Goal: Task Accomplishment & Management: Complete application form

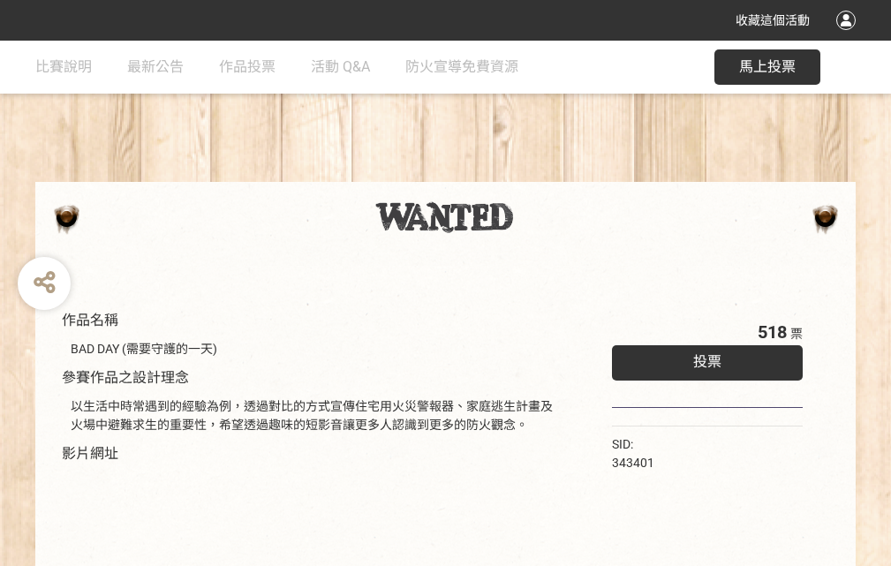
click at [849, 37] on div "收藏這個活動" at bounding box center [445, 20] width 891 height 41
click at [552, 174] on div "作品名稱 BAD DAY (需要守護的一天) 參賽作品之設計理念 以生活中時常遇到的經驗為例，透過對比的方式宣傳住宅用火災警報器、家庭逃生計畫及火場中避難求生…" at bounding box center [445, 412] width 891 height 743
click at [703, 358] on span "投票" at bounding box center [707, 361] width 28 height 17
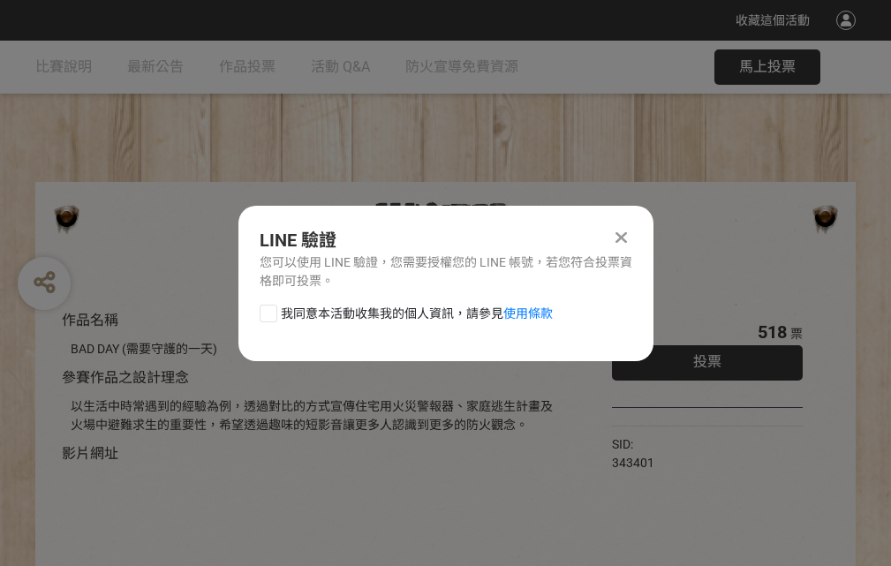
click at [267, 310] on div at bounding box center [269, 314] width 18 height 18
checkbox input "true"
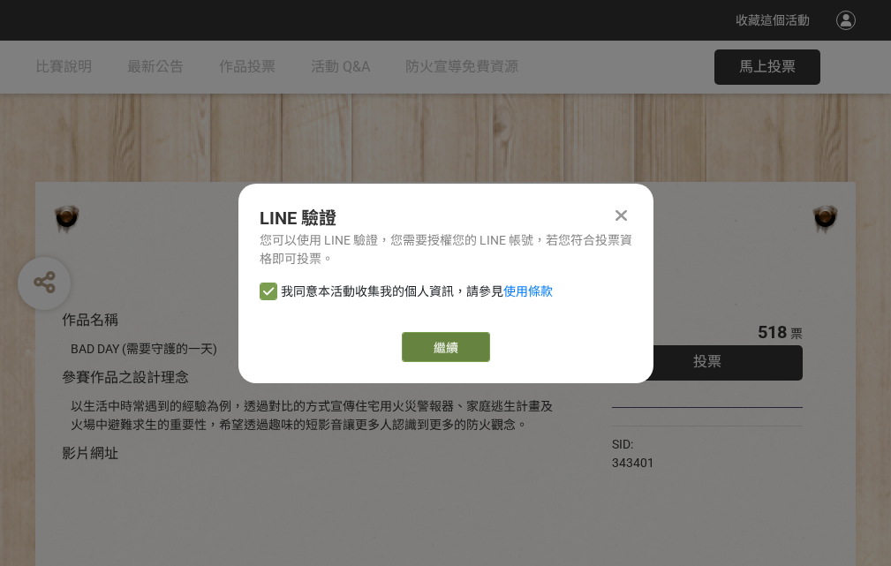
click at [444, 347] on link "繼續" at bounding box center [446, 347] width 88 height 30
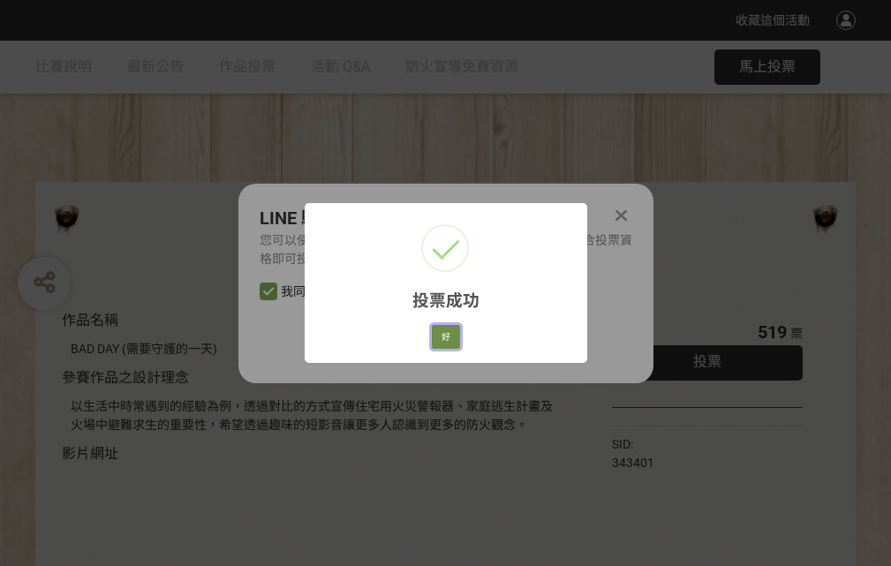
click at [441, 334] on button "好" at bounding box center [446, 337] width 28 height 25
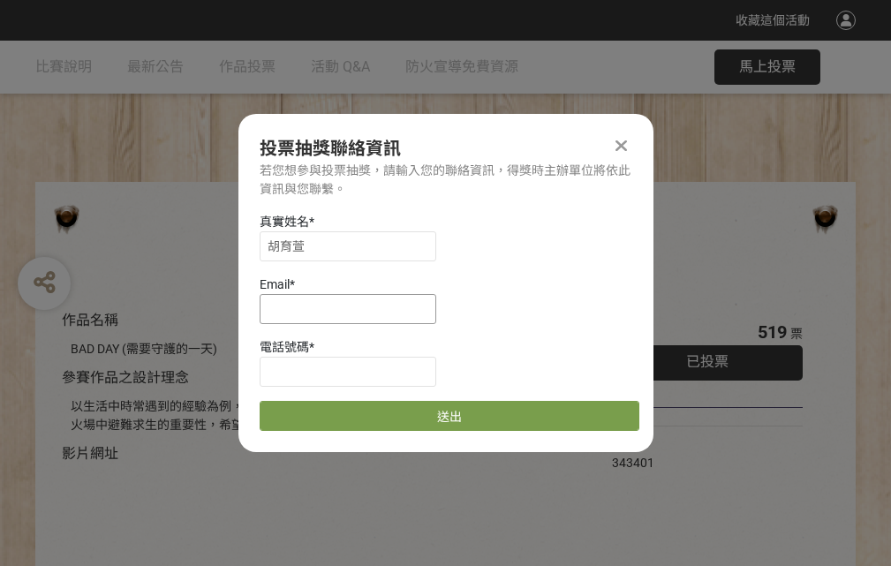
click at [353, 308] on input at bounding box center [348, 309] width 177 height 30
type input "[EMAIL_ADDRESS][DOMAIN_NAME]"
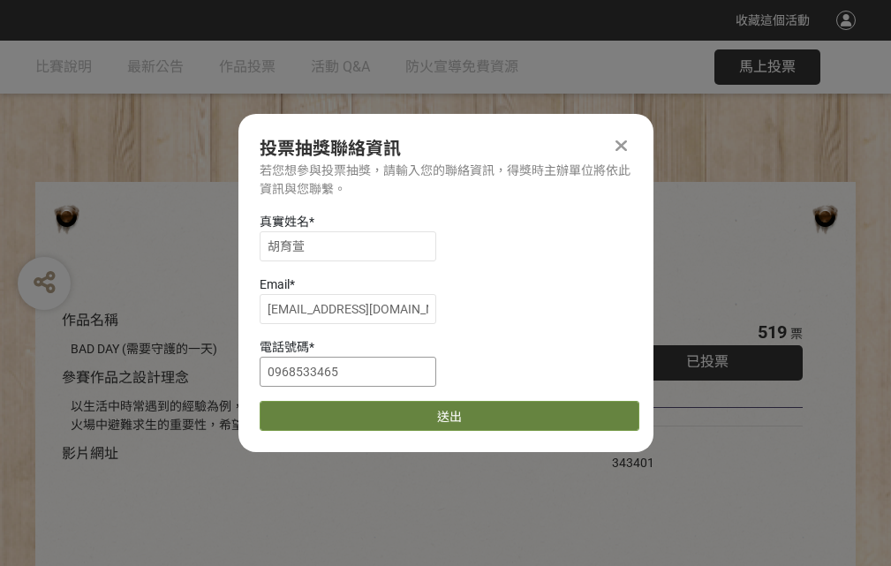
type input "0968533465"
click at [310, 410] on button "送出" at bounding box center [450, 416] width 380 height 30
